Goal: Find specific page/section: Find specific page/section

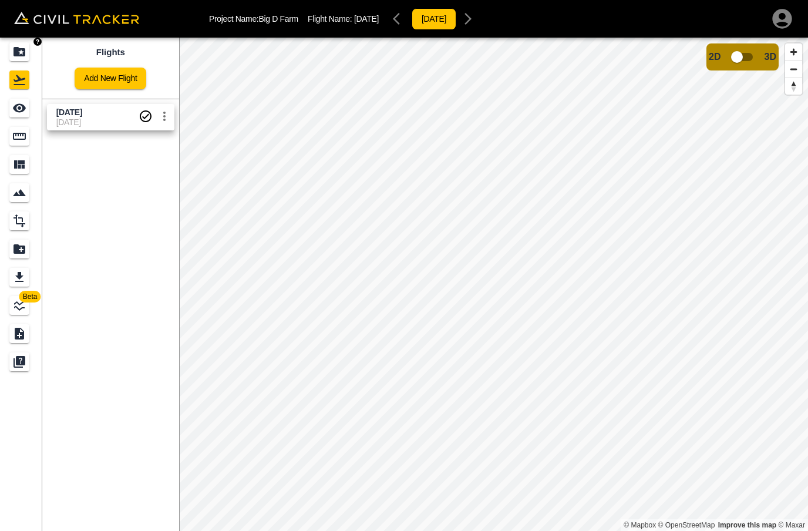
click at [8, 46] on link at bounding box center [21, 52] width 42 height 28
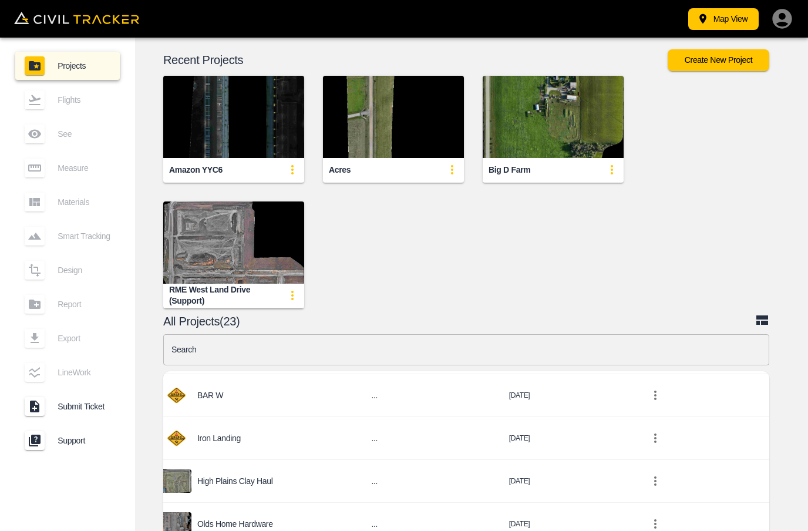
scroll to position [803, 12]
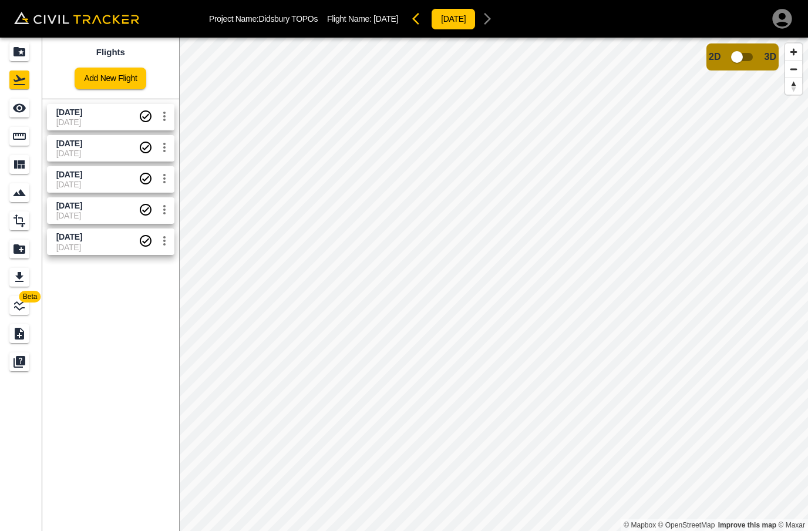
click at [63, 111] on span "[DATE]" at bounding box center [69, 112] width 26 height 9
click at [57, 108] on span "[DATE]" at bounding box center [69, 112] width 26 height 9
click at [66, 113] on span "[DATE]" at bounding box center [69, 112] width 26 height 9
click at [12, 132] on icon "Measure" at bounding box center [19, 136] width 14 height 14
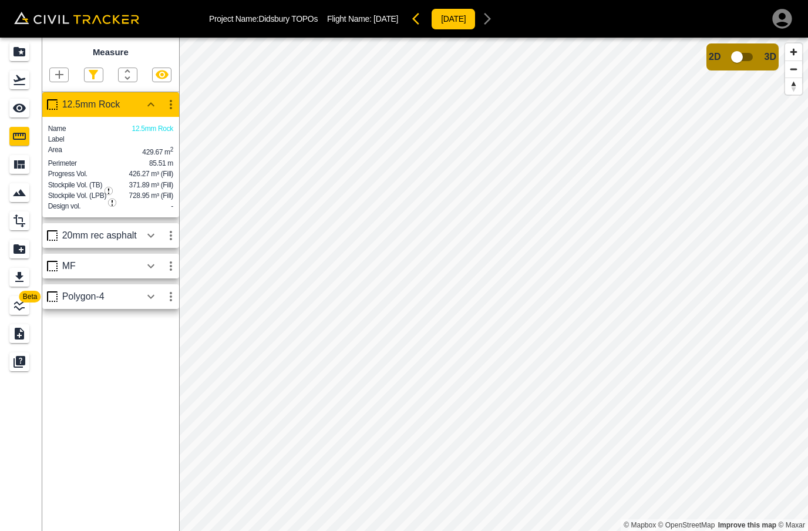
click at [22, 53] on icon "Projects" at bounding box center [19, 52] width 14 height 14
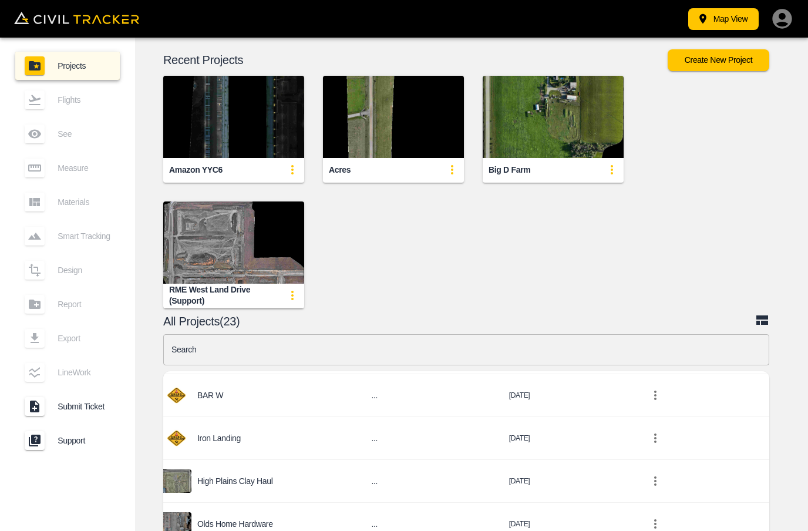
scroll to position [803, 12]
